Goal: Information Seeking & Learning: Learn about a topic

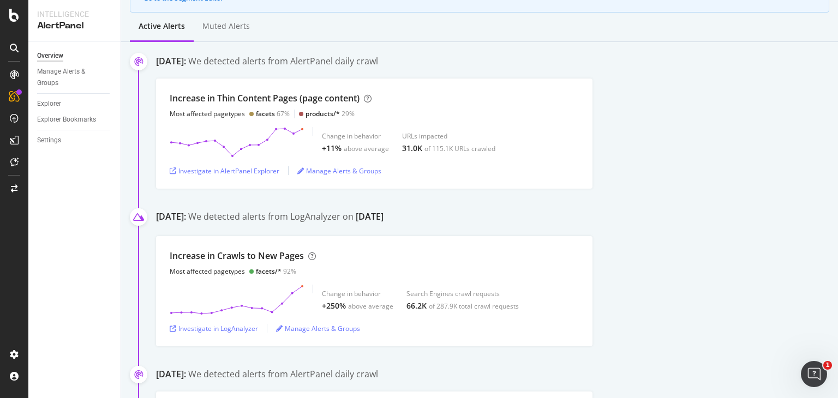
scroll to position [164, 0]
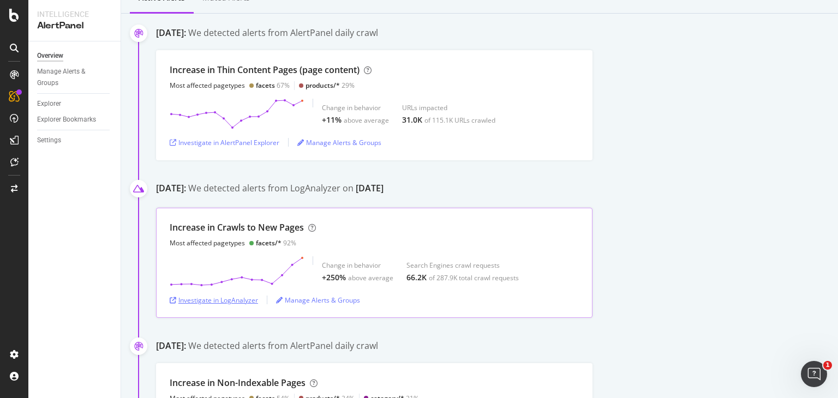
click at [237, 296] on div "Investigate in LogAnalyzer" at bounding box center [214, 300] width 88 height 9
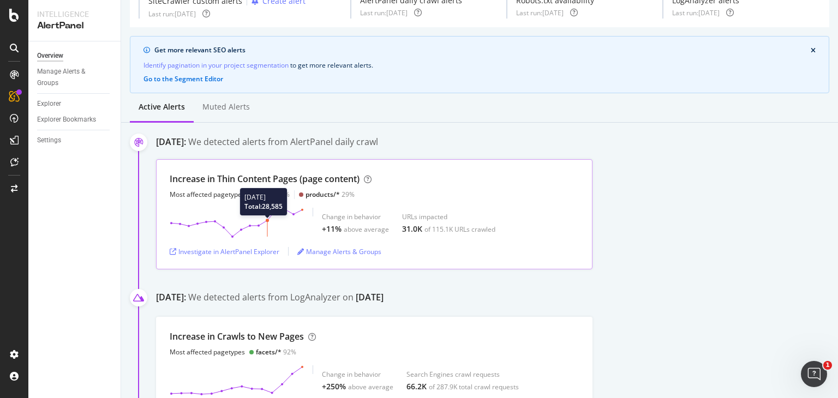
scroll to position [218, 0]
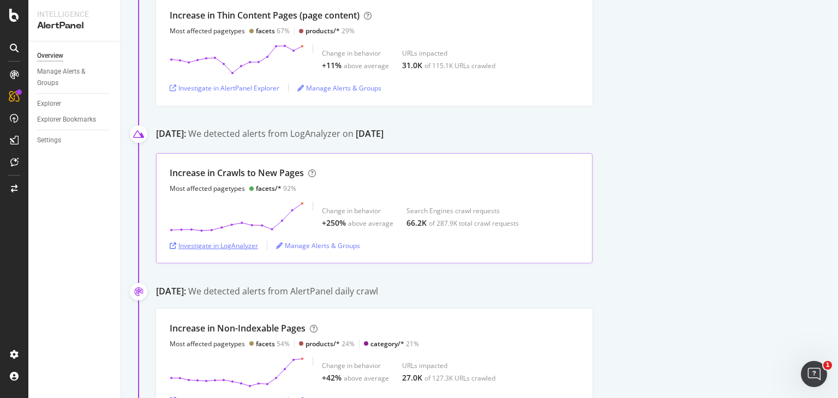
click at [242, 249] on div "Investigate in LogAnalyzer" at bounding box center [214, 245] width 88 height 9
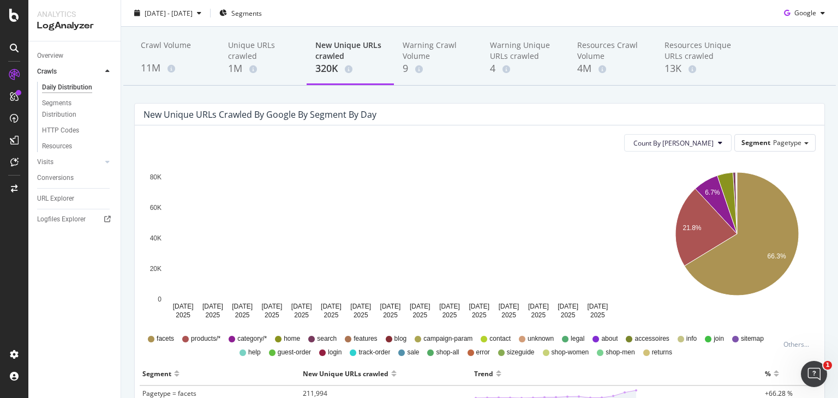
scroll to position [55, 0]
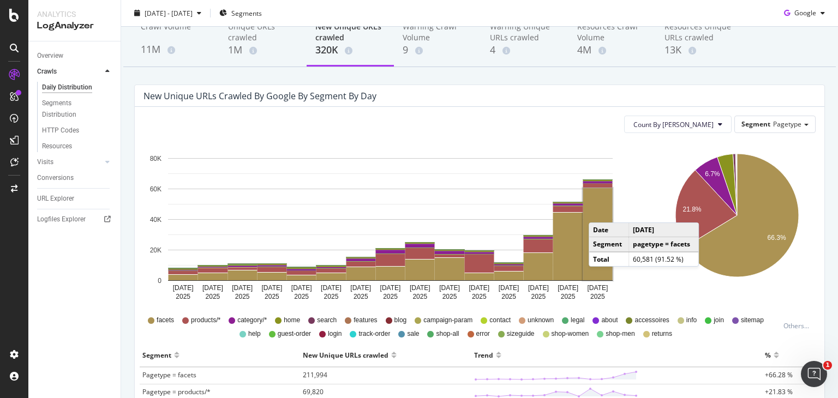
click at [600, 212] on rect "A chart." at bounding box center [597, 234] width 29 height 92
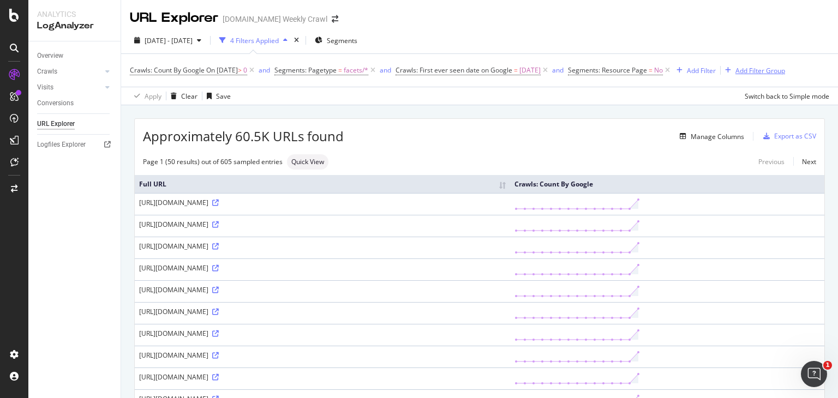
drag, startPoint x: 793, startPoint y: 73, endPoint x: 89, endPoint y: 127, distance: 705.8
click at [785, 73] on div "Add Filter Group" at bounding box center [760, 70] width 50 height 9
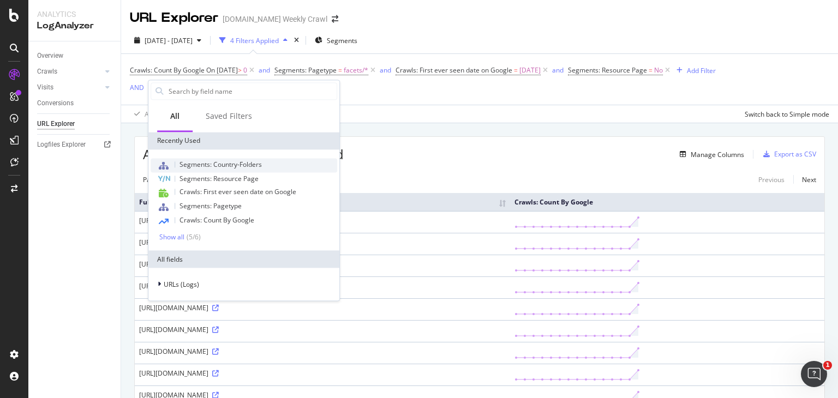
click at [221, 165] on span "Segments: Country-Folders" at bounding box center [220, 164] width 82 height 9
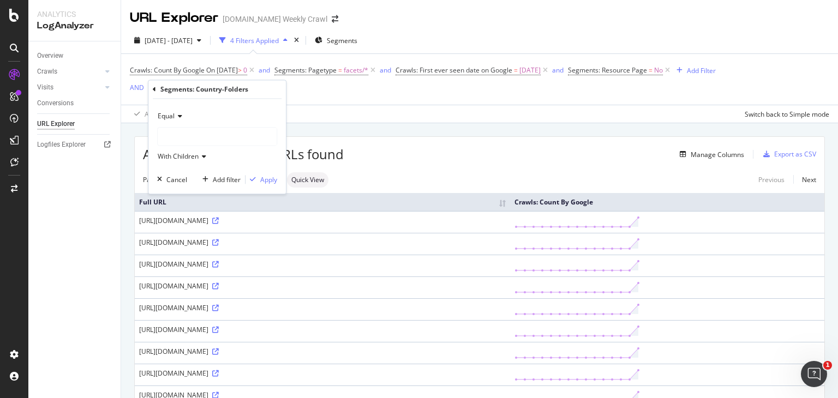
click at [204, 135] on div at bounding box center [217, 136] width 119 height 17
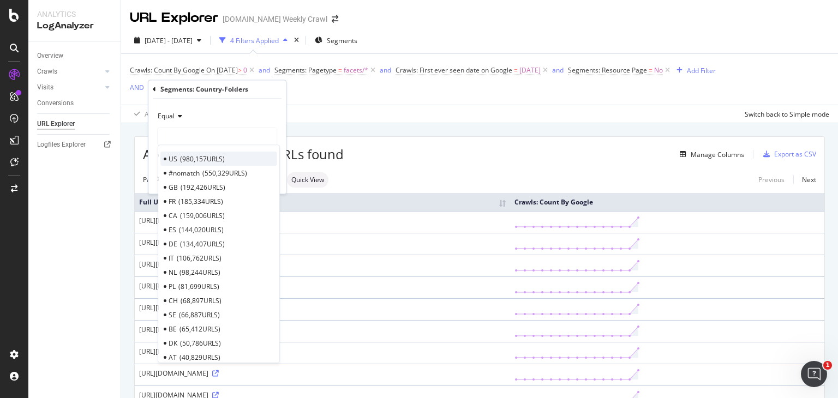
click at [198, 155] on span "980,157 URLS" at bounding box center [202, 158] width 45 height 9
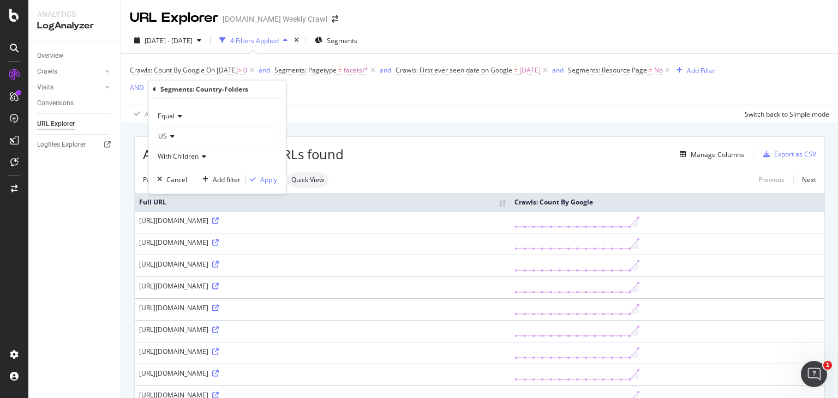
click at [273, 187] on div "Equal US With Children Cancel Add filter Apply" at bounding box center [216, 146] width 137 height 95
click at [274, 186] on div "Equal US With Children Cancel Add filter Apply" at bounding box center [216, 146] width 137 height 95
click at [271, 177] on div "Apply" at bounding box center [268, 179] width 17 height 9
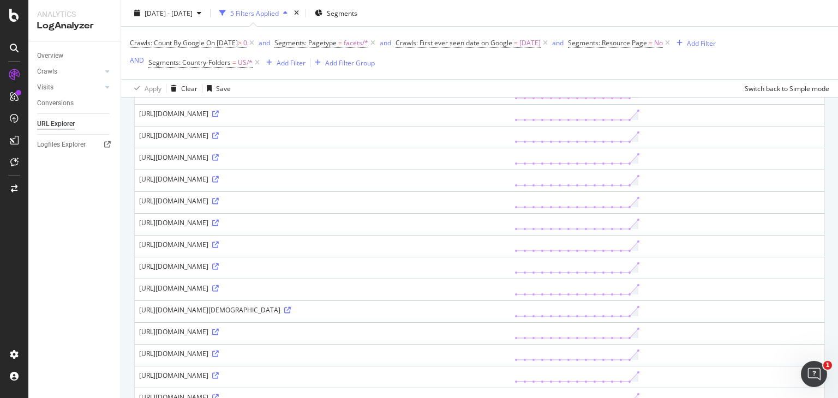
scroll to position [218, 0]
click at [219, 182] on icon at bounding box center [215, 179] width 7 height 7
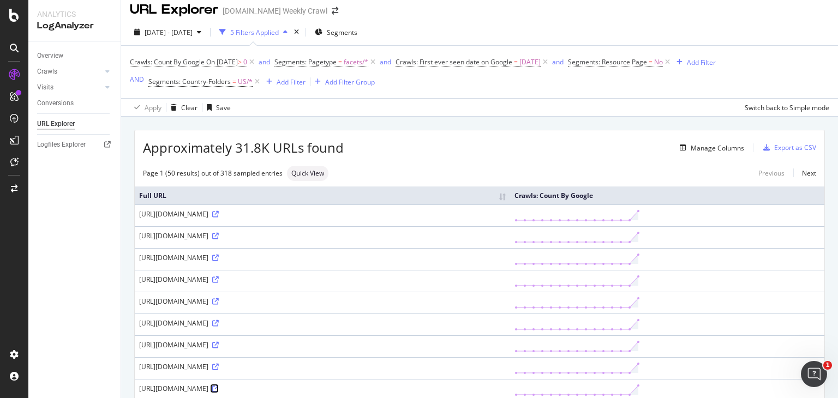
scroll to position [0, 0]
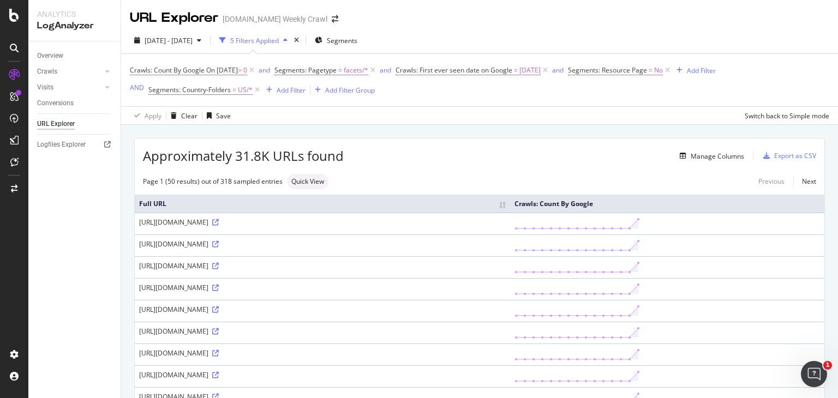
click at [736, 154] on div "Approximately 31.8K URLs found Manage Columns Export as CSV" at bounding box center [480, 152] width 690 height 27
click at [735, 154] on div "Manage Columns" at bounding box center [717, 156] width 53 height 9
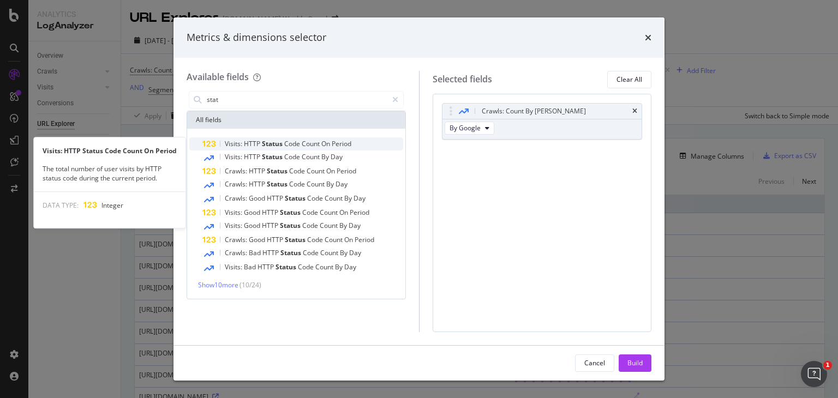
type input "stat"
click at [283, 143] on span "Status" at bounding box center [273, 143] width 22 height 9
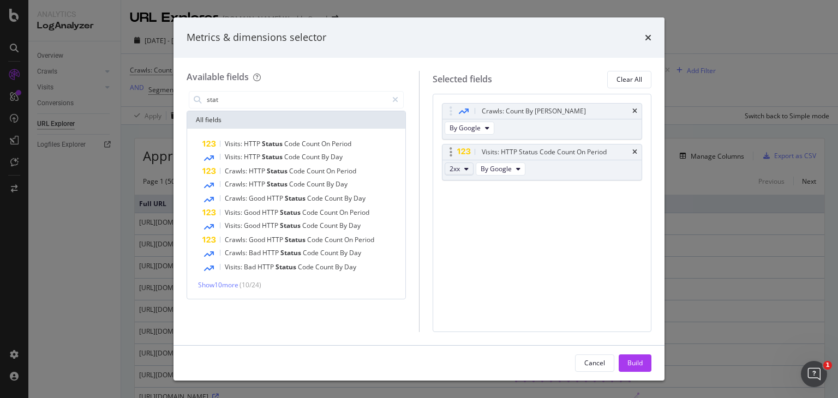
click at [462, 167] on button "2xx" at bounding box center [459, 169] width 29 height 13
click at [596, 219] on div "Crawls: Count By Day By Google Visits: HTTP Status Code Count On Period 2xx By …" at bounding box center [542, 213] width 219 height 238
click at [452, 163] on button "2xx" at bounding box center [459, 169] width 29 height 13
drag, startPoint x: 584, startPoint y: 231, endPoint x: 589, endPoint y: 238, distance: 8.8
click at [585, 231] on div "Crawls: Count By Day By Google Visits: HTTP Status Code Count On Period 2xx By …" at bounding box center [542, 213] width 219 height 238
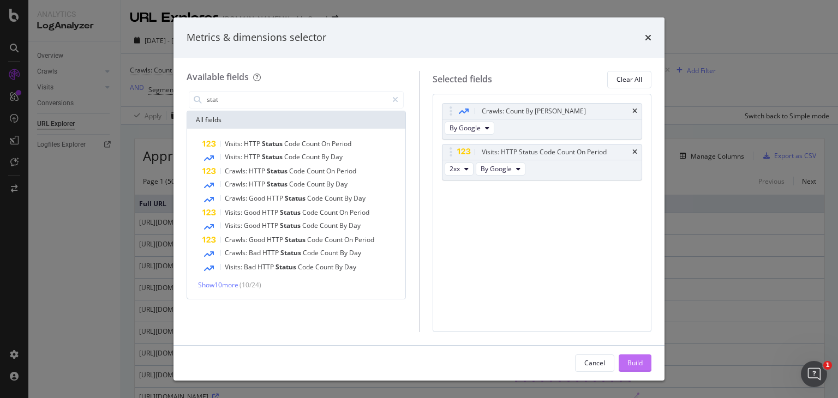
click at [631, 362] on div "Build" at bounding box center [634, 362] width 15 height 9
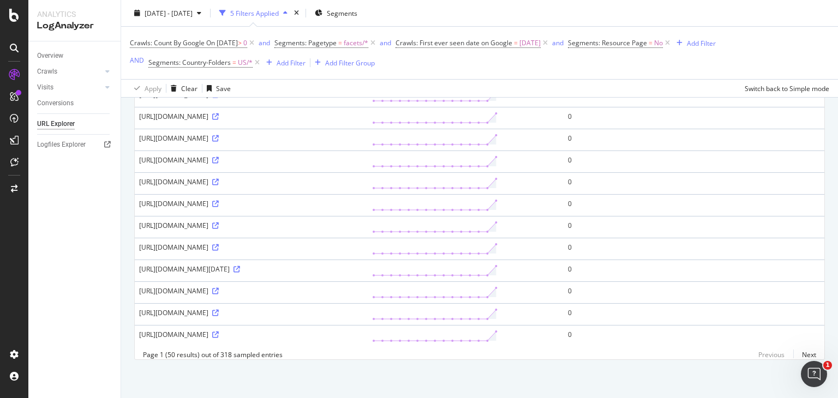
scroll to position [1184, 0]
drag, startPoint x: 524, startPoint y: 222, endPoint x: 538, endPoint y: 222, distance: 14.2
click at [363, 243] on div "[URL][DOMAIN_NAME]" at bounding box center [251, 247] width 224 height 9
click at [233, 266] on icon at bounding box center [236, 269] width 7 height 7
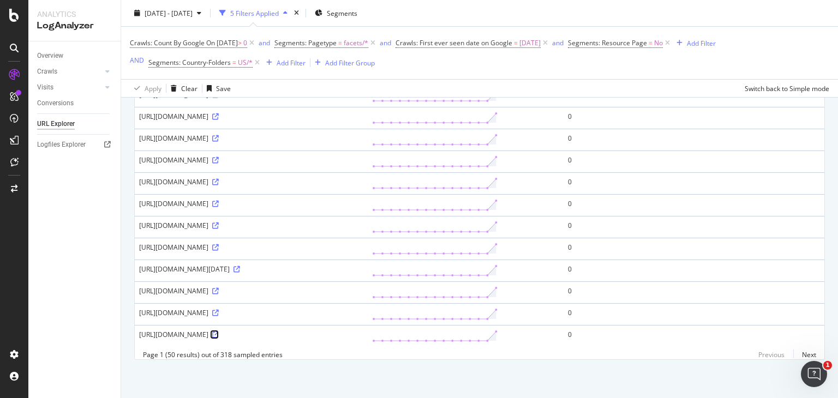
click at [219, 332] on icon at bounding box center [215, 335] width 7 height 7
drag, startPoint x: 259, startPoint y: 219, endPoint x: 314, endPoint y: 220, distance: 55.1
click at [314, 243] on div "[URL][DOMAIN_NAME]" at bounding box center [251, 247] width 224 height 9
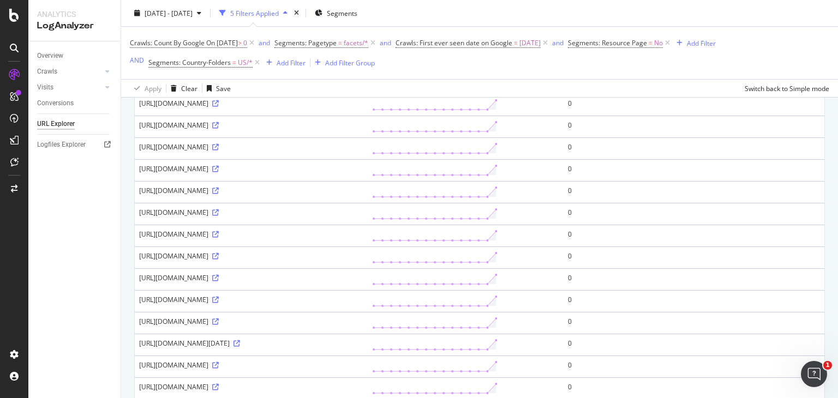
scroll to position [857, 0]
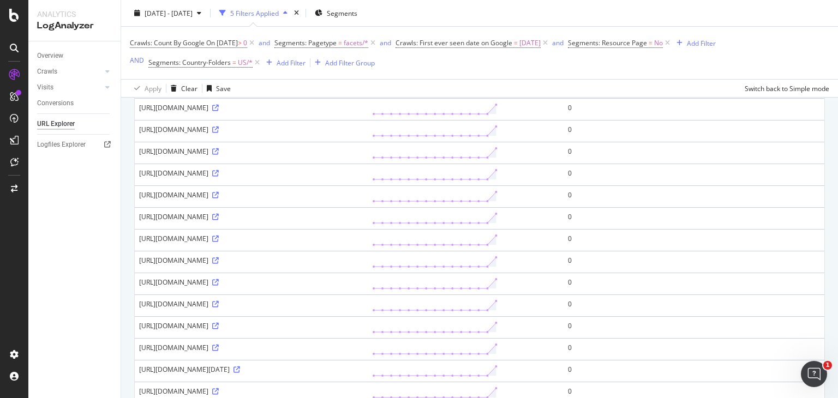
click at [423, 73] on div "Crawls: Count By Google On [DATE] > 0 and Segments: Pagetype = facets/* and Cra…" at bounding box center [479, 53] width 699 height 52
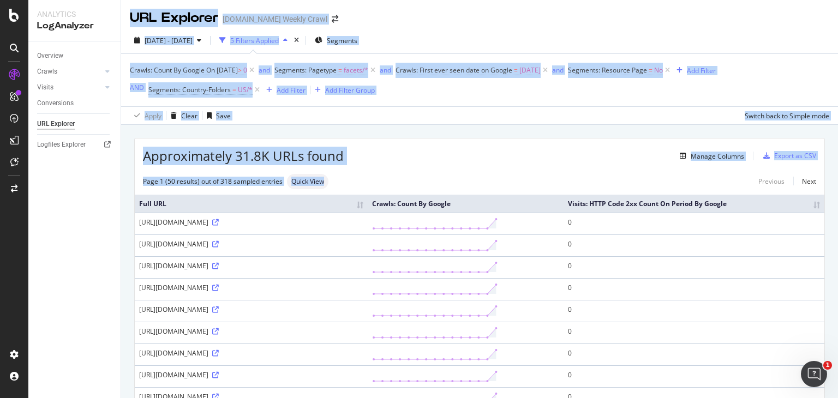
drag, startPoint x: 342, startPoint y: 166, endPoint x: 120, endPoint y: 157, distance: 222.2
click at [120, 157] on div "Analytics LogAnalyzer Overview Crawls Daily Distribution Segments Distribution …" at bounding box center [433, 199] width 810 height 398
click at [159, 155] on span "Approximately 31.8K URLs found" at bounding box center [243, 156] width 201 height 19
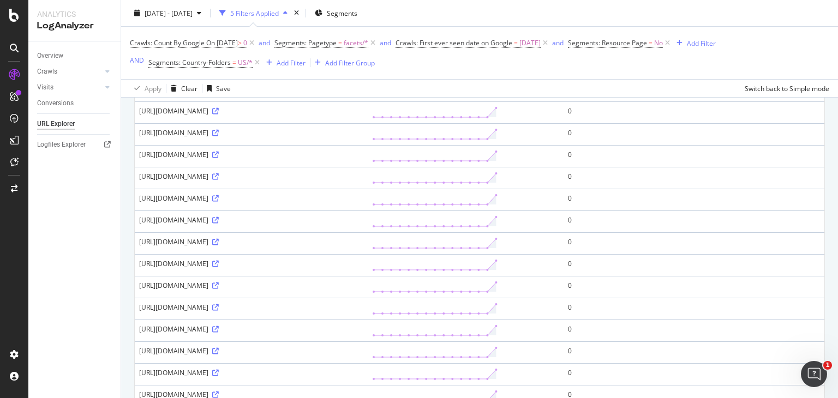
scroll to position [764, 0]
